Goal: Check status: Check status

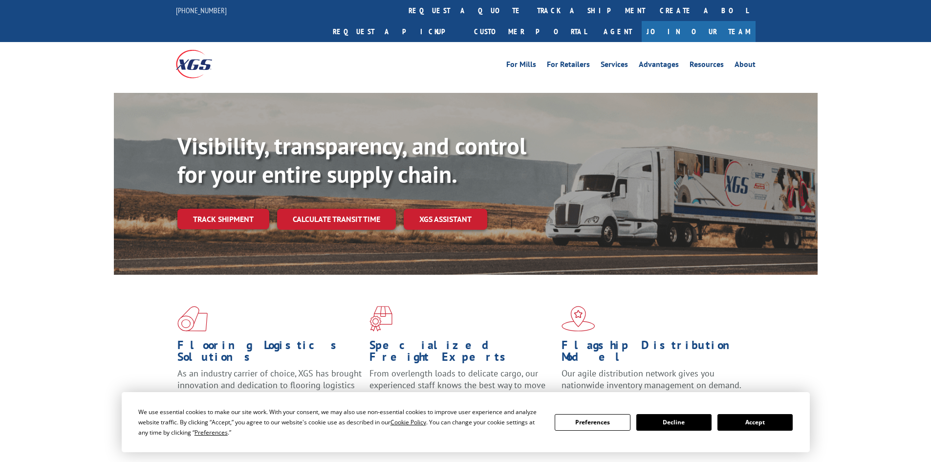
click at [238, 216] on div "Visibility, transparency, and control for your entire supply chain. Track shipm…" at bounding box center [497, 200] width 640 height 136
click at [238, 209] on link "Track shipment" at bounding box center [223, 219] width 92 height 21
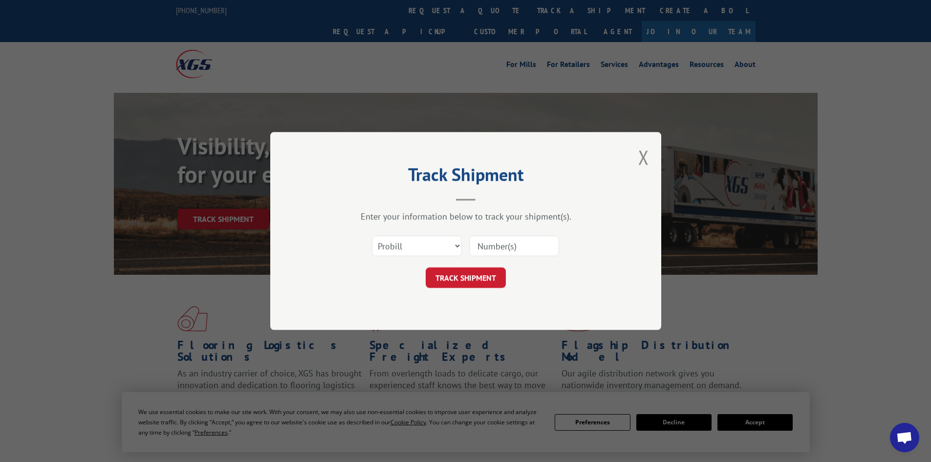
click at [500, 246] on input at bounding box center [514, 246] width 90 height 21
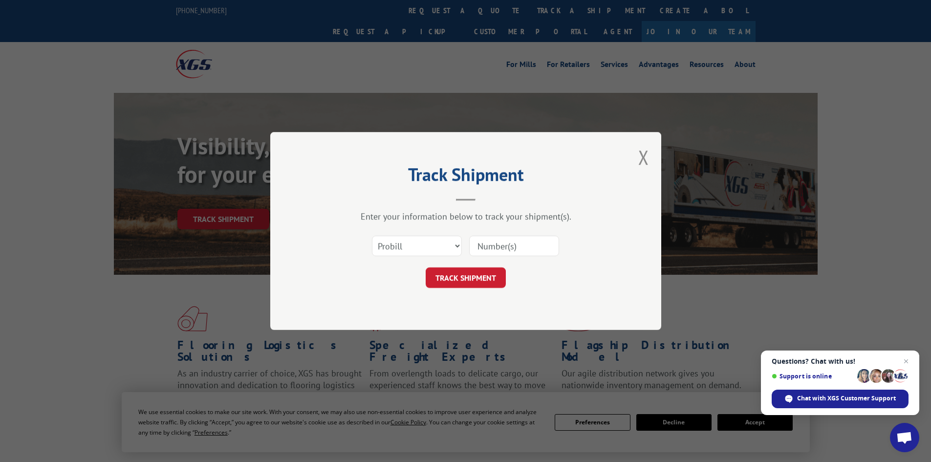
paste input "087763180"
type input "087763180"
click at [465, 276] on button "TRACK SHIPMENT" at bounding box center [466, 277] width 80 height 21
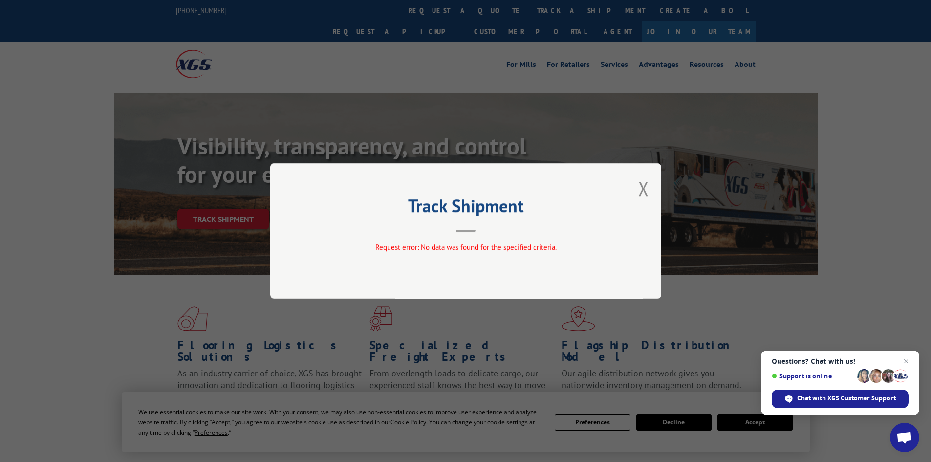
click at [449, 266] on div "Track Shipment Request error: No data was found for the specified criteria." at bounding box center [465, 230] width 391 height 135
click at [646, 189] on button "Close modal" at bounding box center [643, 188] width 11 height 26
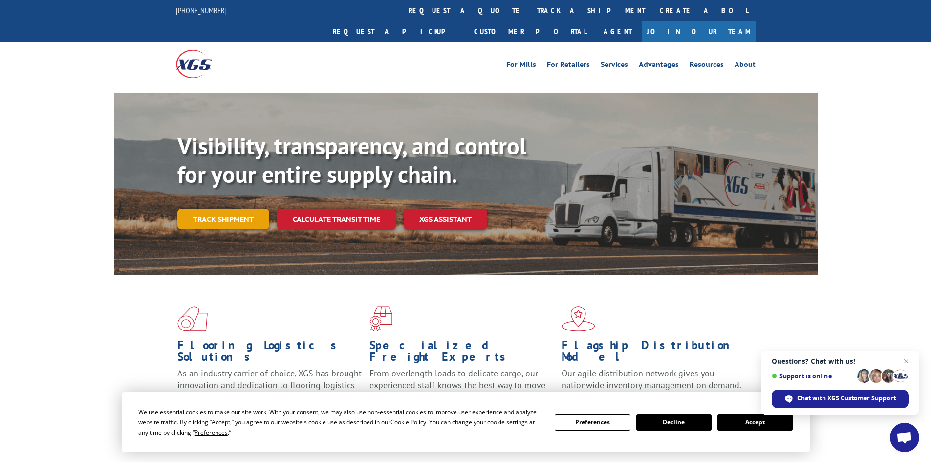
click at [215, 209] on link "Track shipment" at bounding box center [223, 219] width 92 height 21
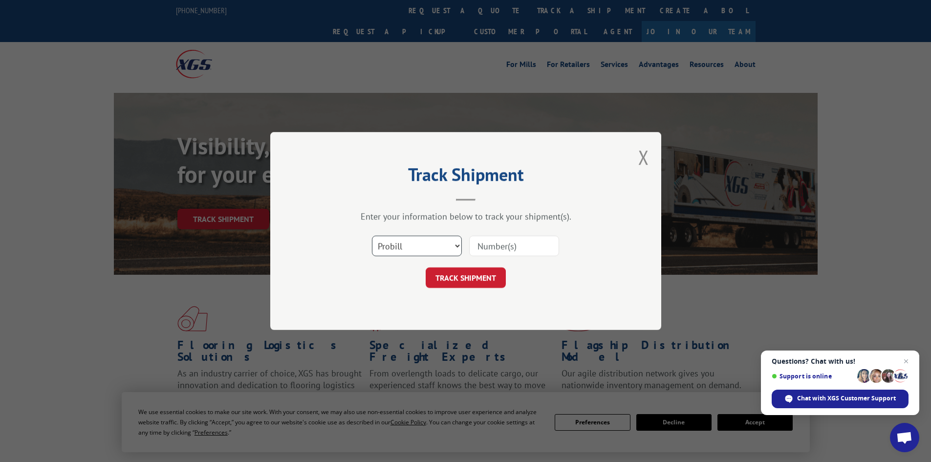
click at [430, 243] on select "Select category... Probill BOL PO" at bounding box center [417, 246] width 90 height 21
select select "bol"
click at [372, 236] on select "Select category... Probill BOL PO" at bounding box center [417, 246] width 90 height 21
click at [504, 248] on input at bounding box center [514, 246] width 90 height 21
paste input "00889690116998309"
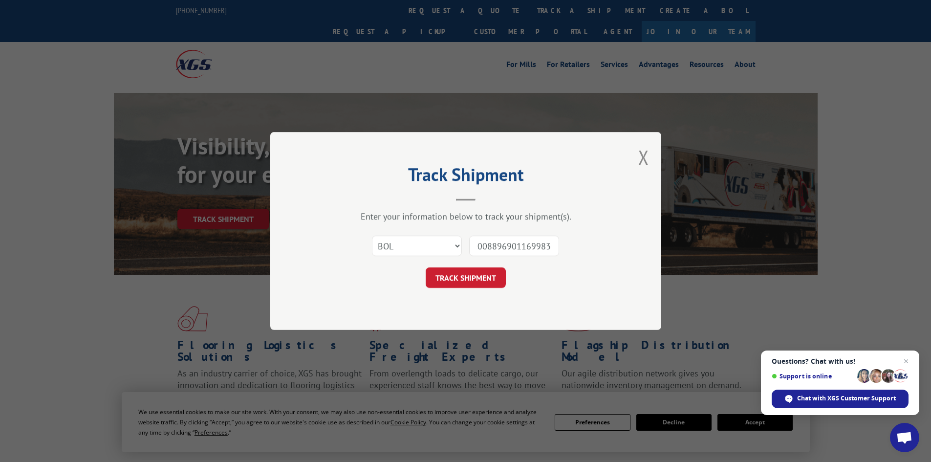
scroll to position [0, 8]
type input "00889690116998309"
click at [468, 280] on button "TRACK SHIPMENT" at bounding box center [466, 277] width 80 height 21
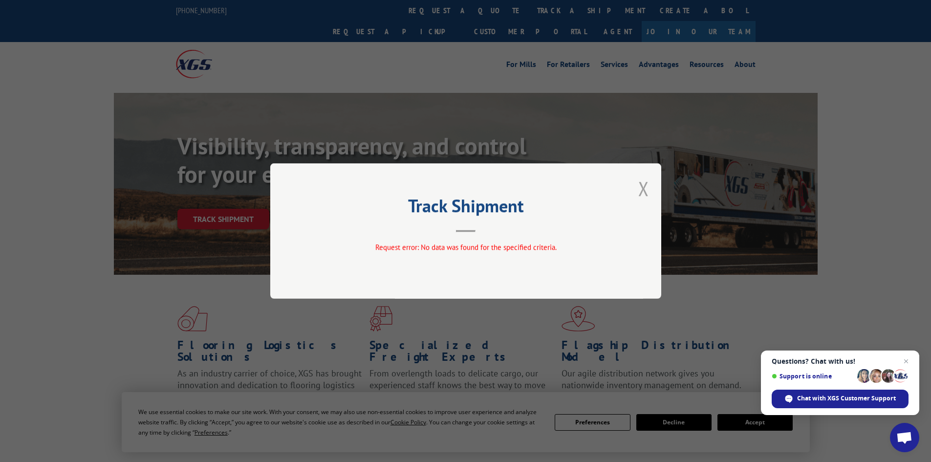
click at [645, 190] on button "Close modal" at bounding box center [643, 188] width 11 height 26
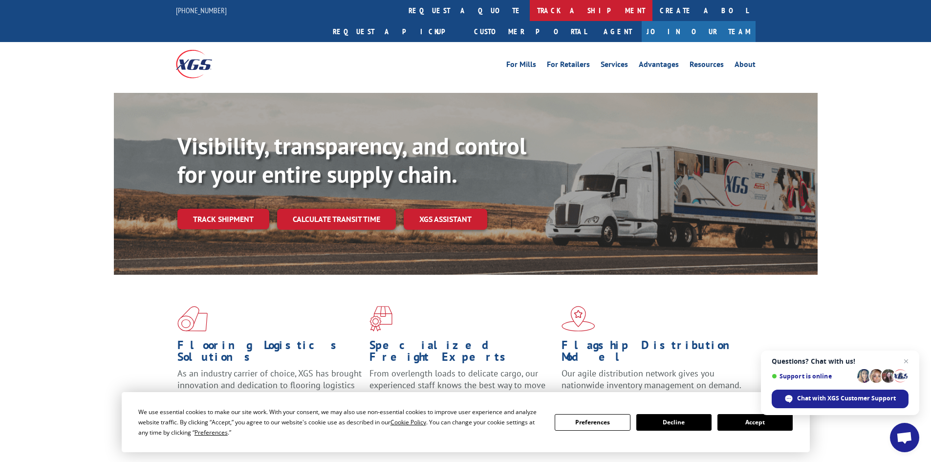
click at [530, 2] on link "track a shipment" at bounding box center [591, 10] width 123 height 21
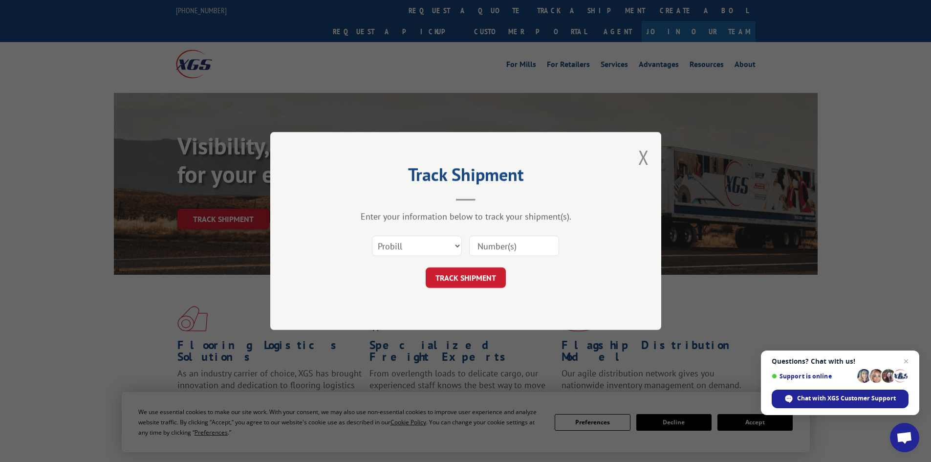
click at [499, 245] on input at bounding box center [514, 246] width 90 height 21
paste input "087763180"
type input "087763180"
click at [471, 273] on button "TRACK SHIPMENT" at bounding box center [466, 277] width 80 height 21
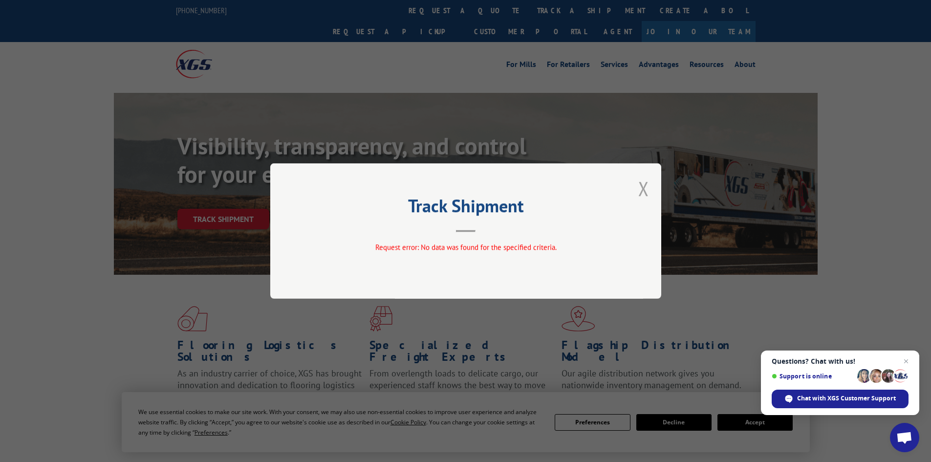
click at [645, 190] on button "Close modal" at bounding box center [643, 188] width 11 height 26
